Goal: Information Seeking & Learning: Learn about a topic

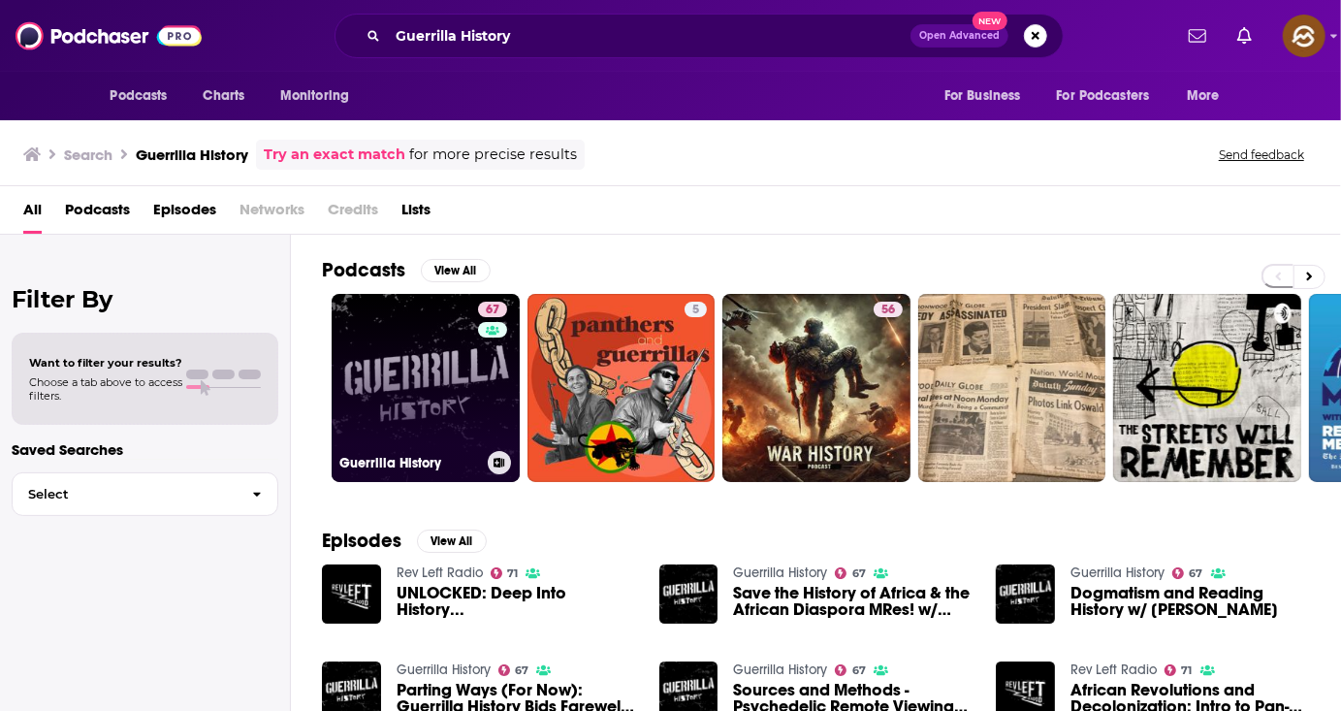
click at [404, 376] on link "67 Guerrilla History" at bounding box center [426, 388] width 188 height 188
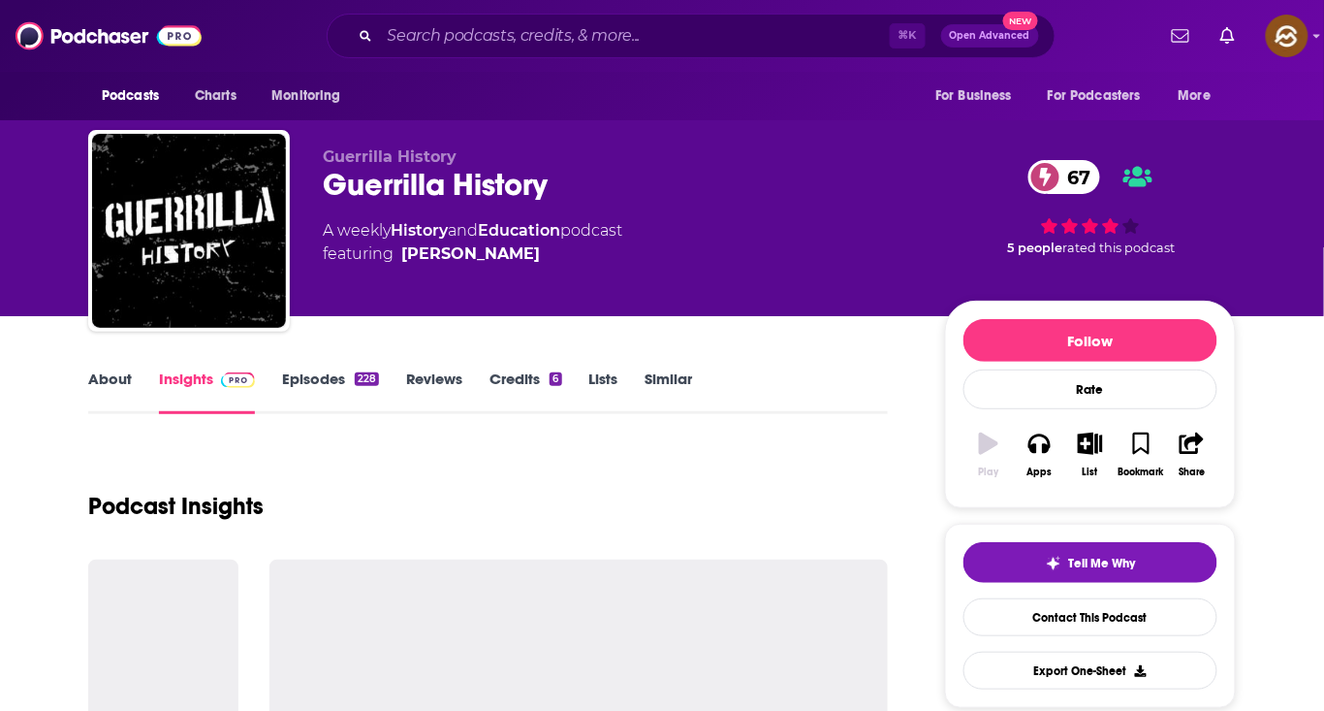
click at [120, 394] on link "About" at bounding box center [110, 391] width 44 height 45
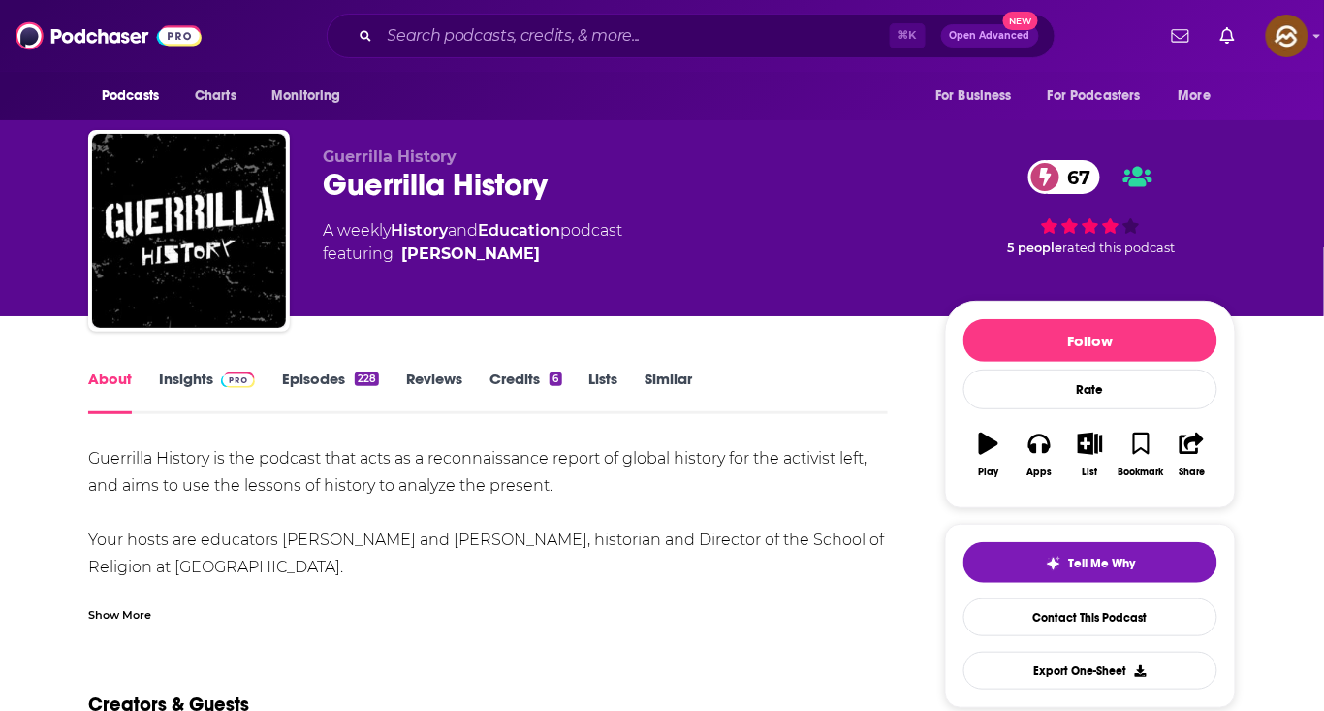
click at [163, 386] on link "Insights" at bounding box center [207, 391] width 96 height 45
